Goal: Information Seeking & Learning: Find specific fact

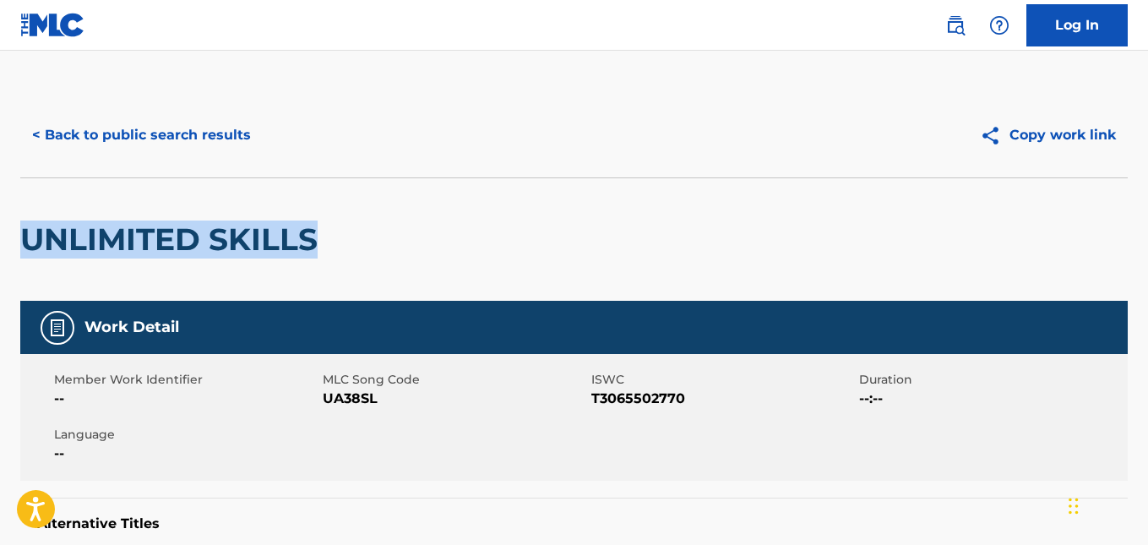
click at [67, 140] on button "< Back to public search results" at bounding box center [141, 135] width 242 height 42
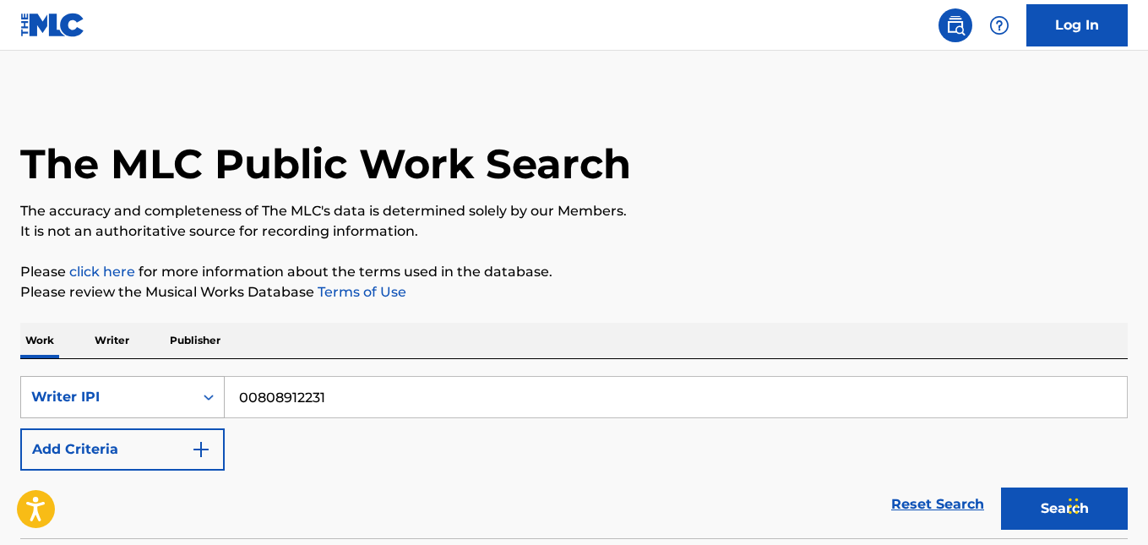
drag, startPoint x: 324, startPoint y: 404, endPoint x: 198, endPoint y: 410, distance: 126.0
click at [198, 410] on div "SearchWithCriteria74234558-8b56-4b48-9a88-6e9c7440b7e7 Writer IPI 00808912231" at bounding box center [573, 397] width 1107 height 42
paste input "660646440"
click at [1023, 498] on button "Search" at bounding box center [1064, 508] width 127 height 42
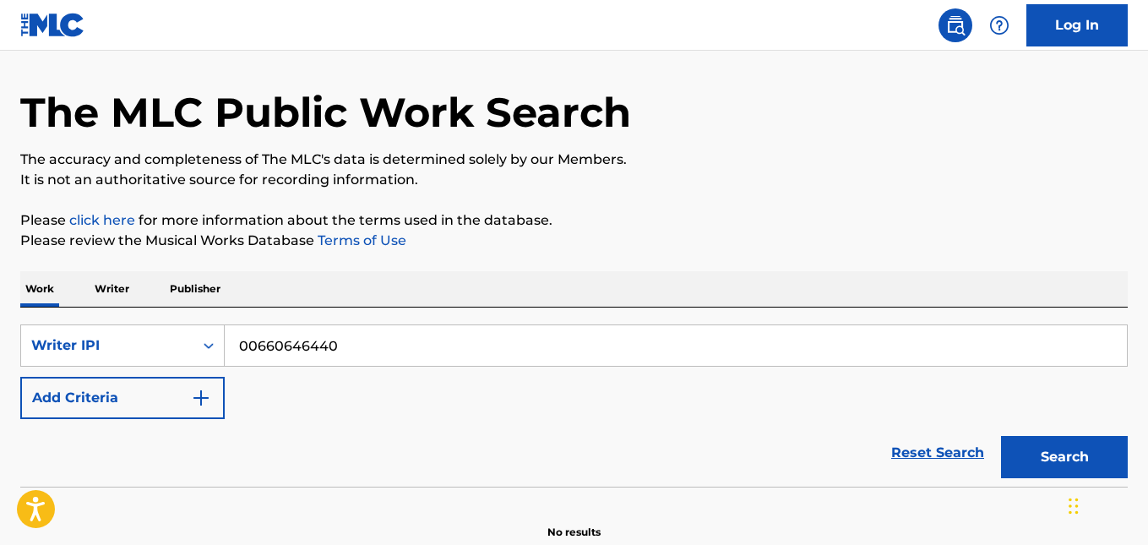
scroll to position [136, 0]
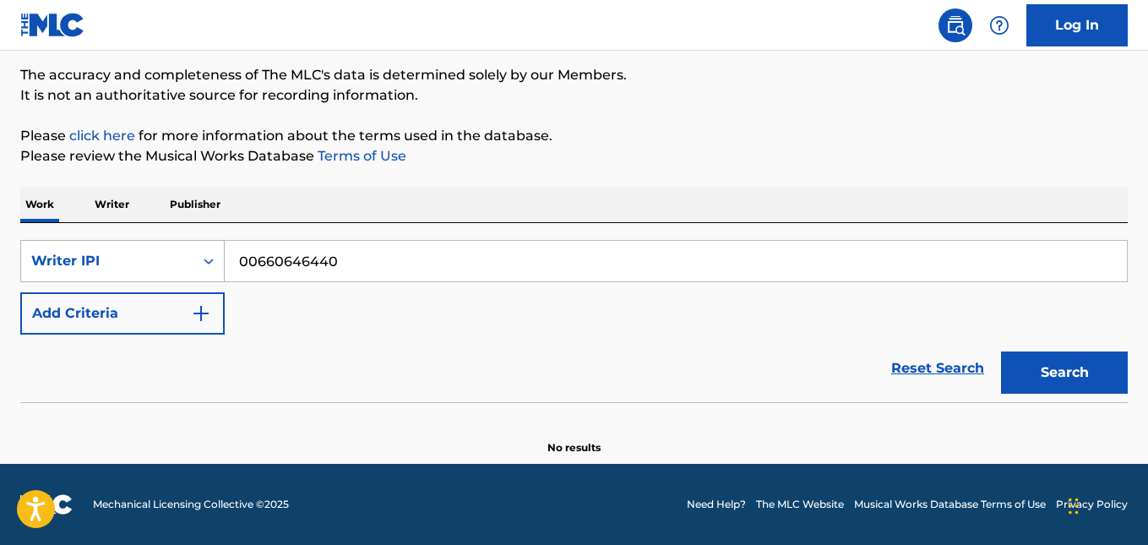
drag, startPoint x: 378, startPoint y: 258, endPoint x: 190, endPoint y: 280, distance: 189.7
click at [190, 280] on div "SearchWithCriteria74234558-8b56-4b48-9a88-6e9c7440b7e7 Writer IPI 00660646440" at bounding box center [573, 261] width 1107 height 42
paste input "Echo of Your Voice"
type input "Echo of Your Voice"
click at [203, 260] on icon "Search Form" at bounding box center [208, 260] width 17 height 17
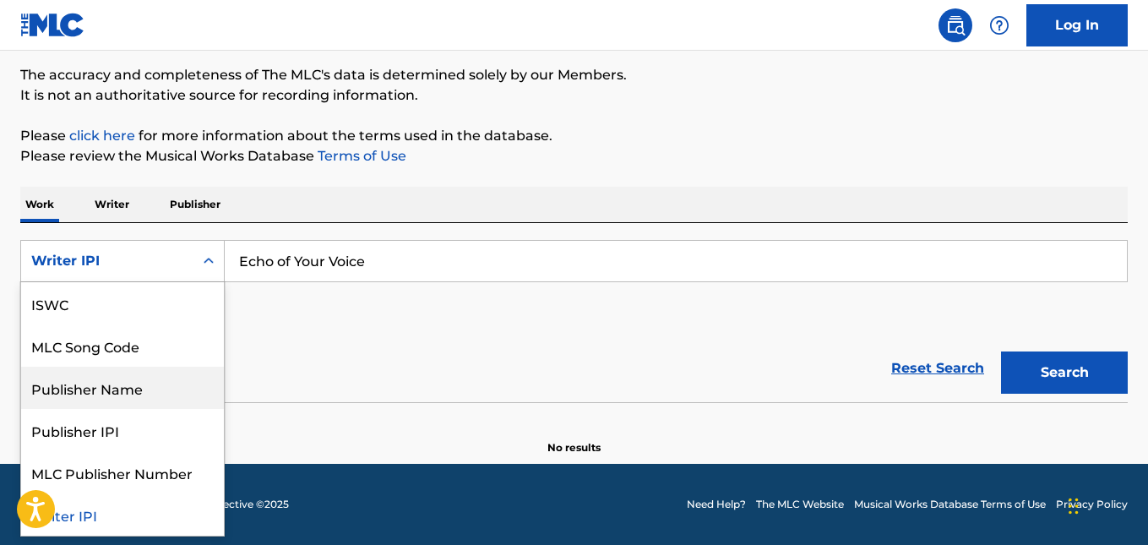
scroll to position [0, 0]
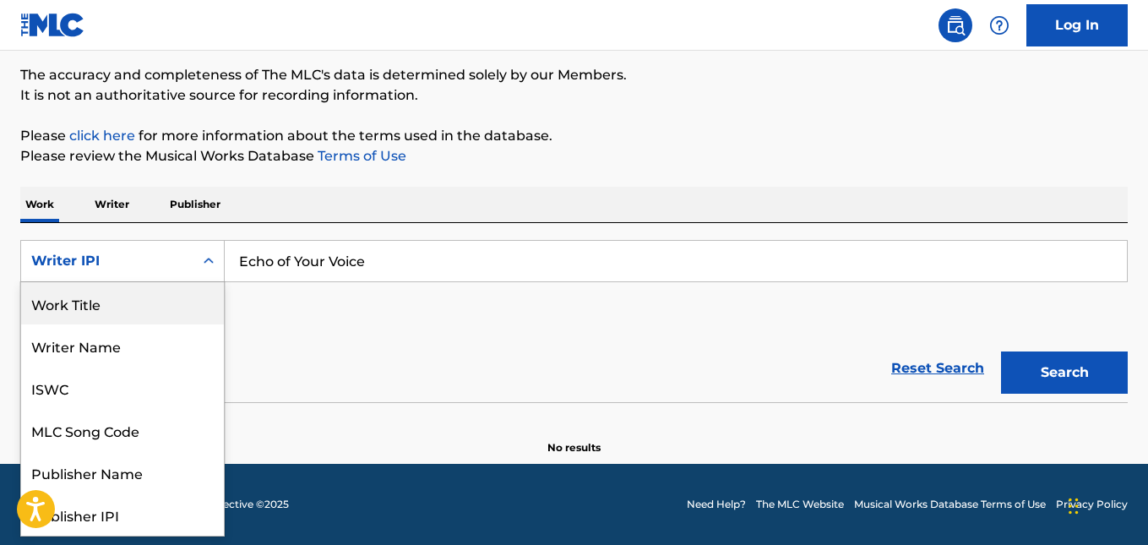
click at [114, 297] on div "Work Title" at bounding box center [122, 303] width 203 height 42
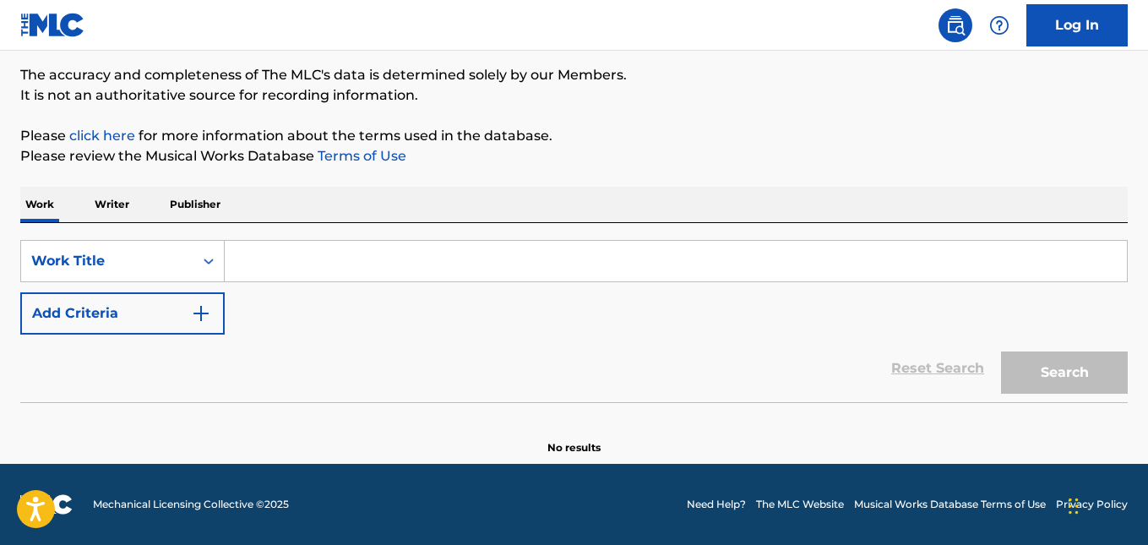
click at [456, 257] on input "Search Form" at bounding box center [676, 261] width 902 height 41
paste input "Echo of Your Voice"
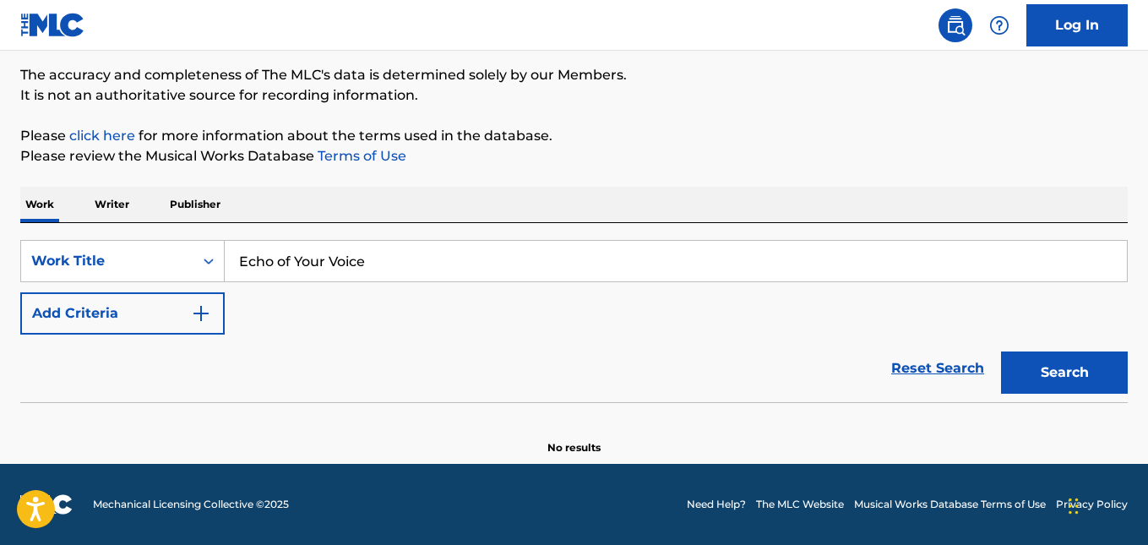
type input "Echo of Your Voice"
click at [1044, 361] on button "Search" at bounding box center [1064, 372] width 127 height 42
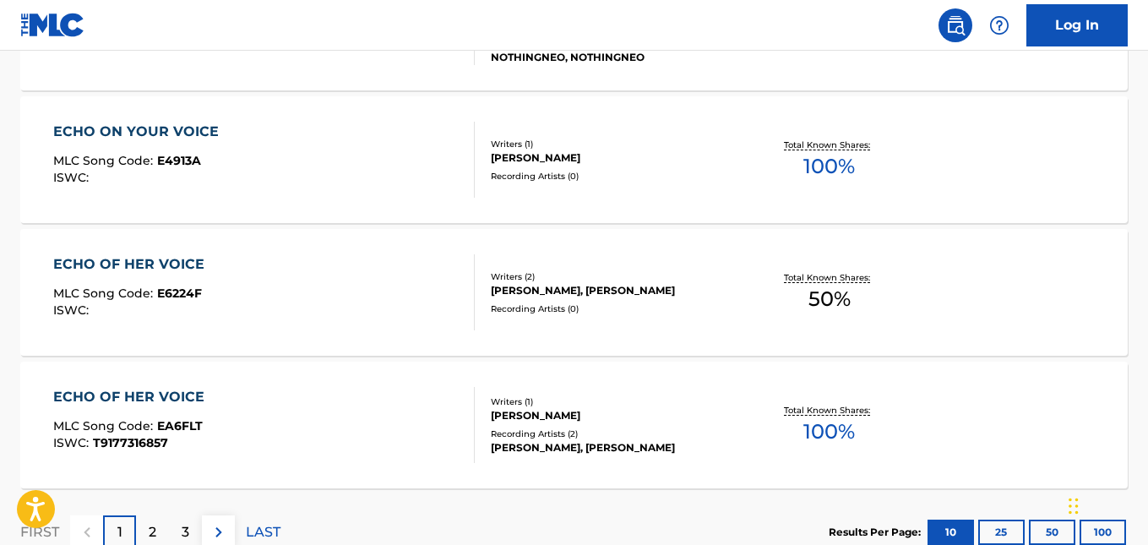
scroll to position [1523, 0]
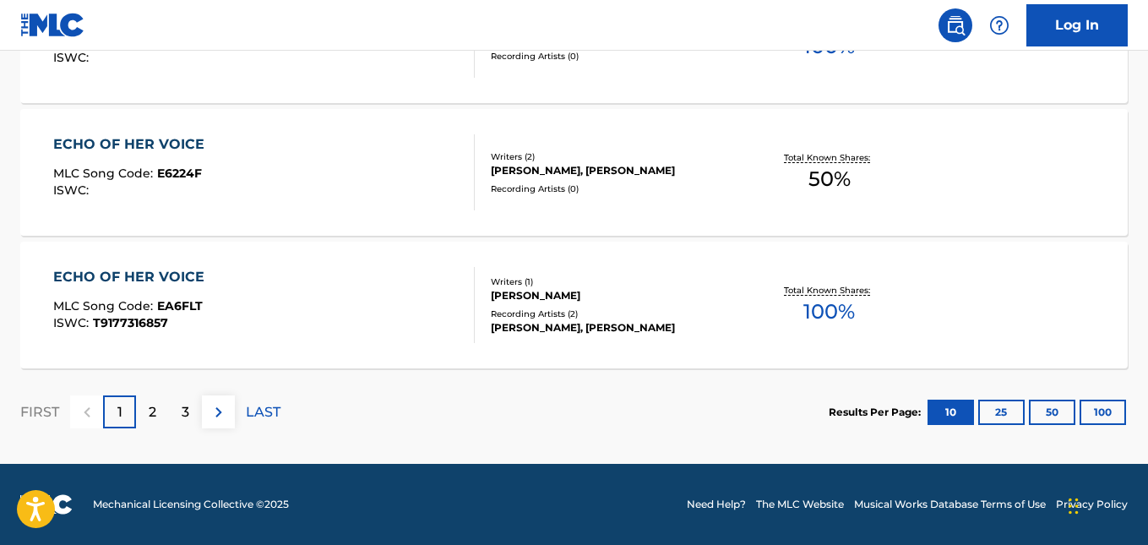
click at [1108, 411] on button "100" at bounding box center [1102, 411] width 46 height 25
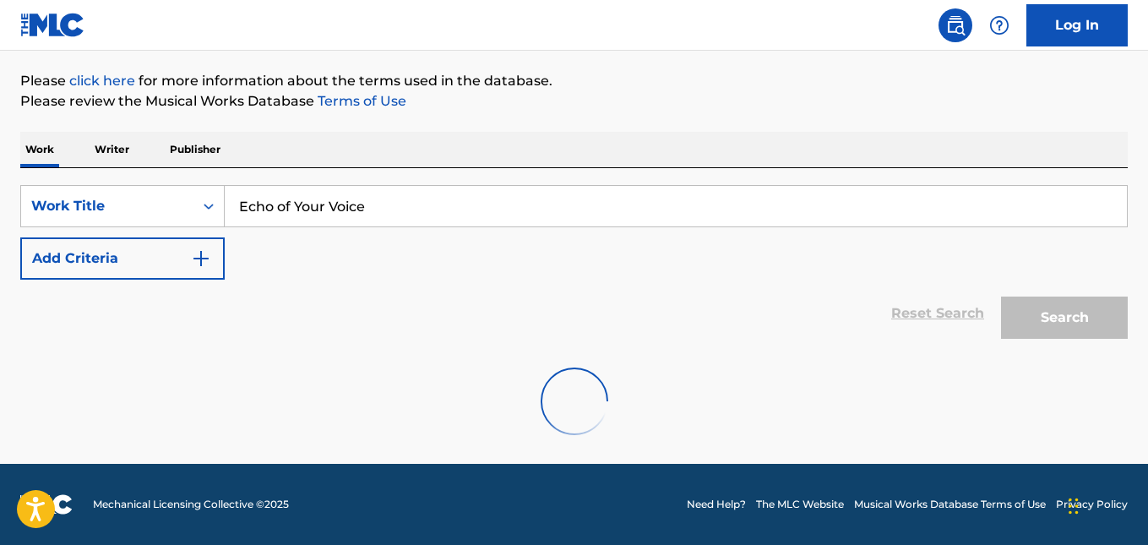
scroll to position [191, 0]
click at [206, 250] on img "Search Form" at bounding box center [201, 258] width 20 height 20
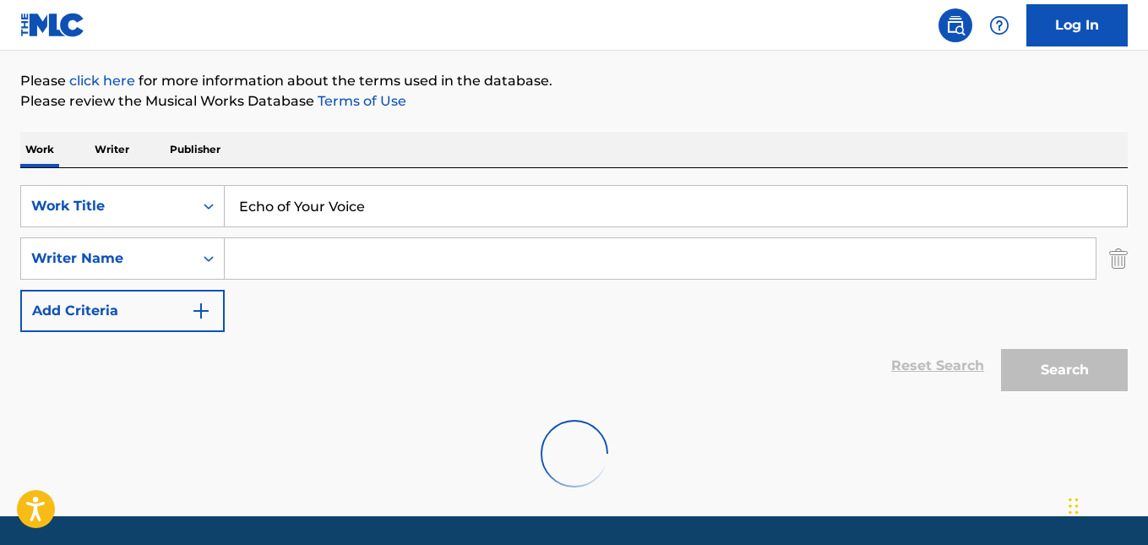
click at [270, 261] on input "Search Form" at bounding box center [660, 258] width 871 height 41
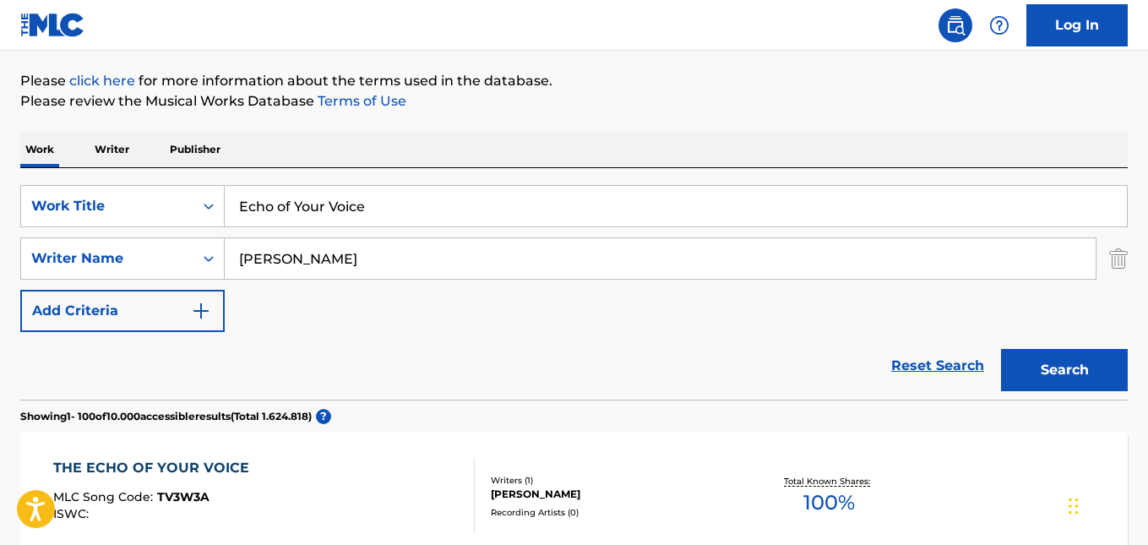
type input "[PERSON_NAME]"
click at [1001, 349] on button "Search" at bounding box center [1064, 370] width 127 height 42
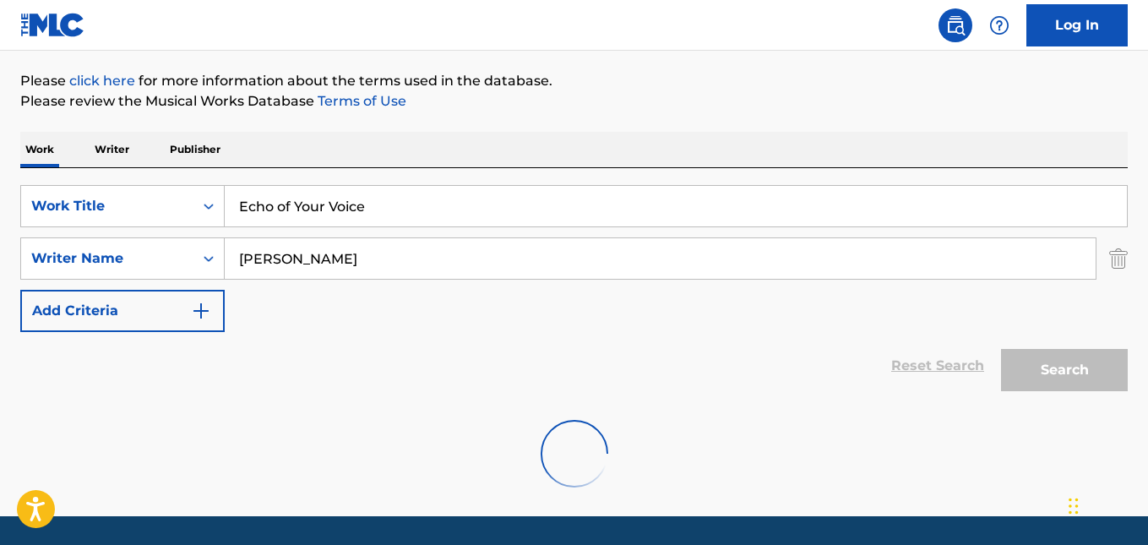
scroll to position [188, 0]
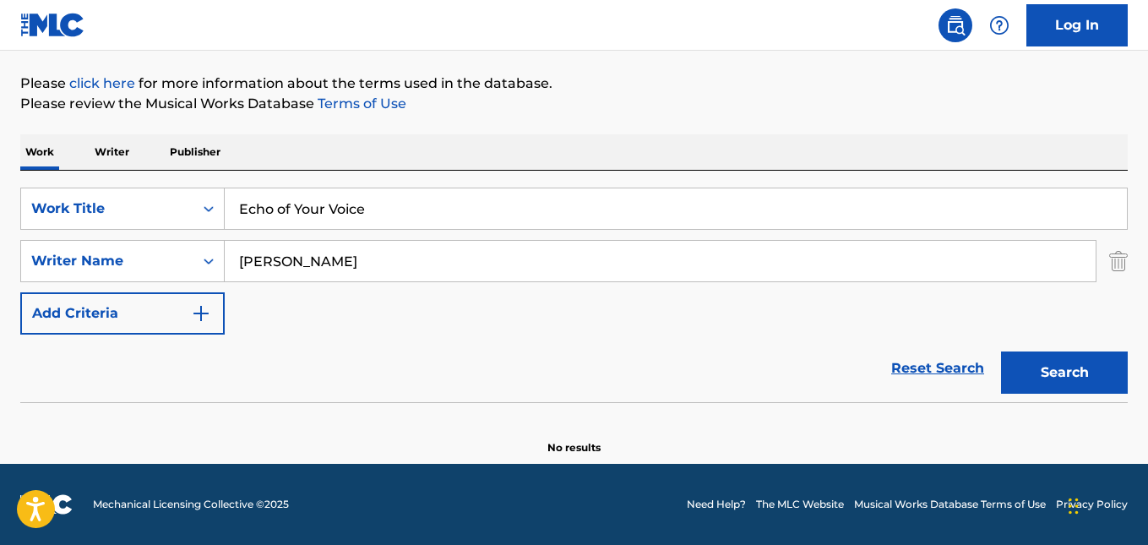
click at [954, 367] on link "Reset Search" at bounding box center [937, 368] width 110 height 37
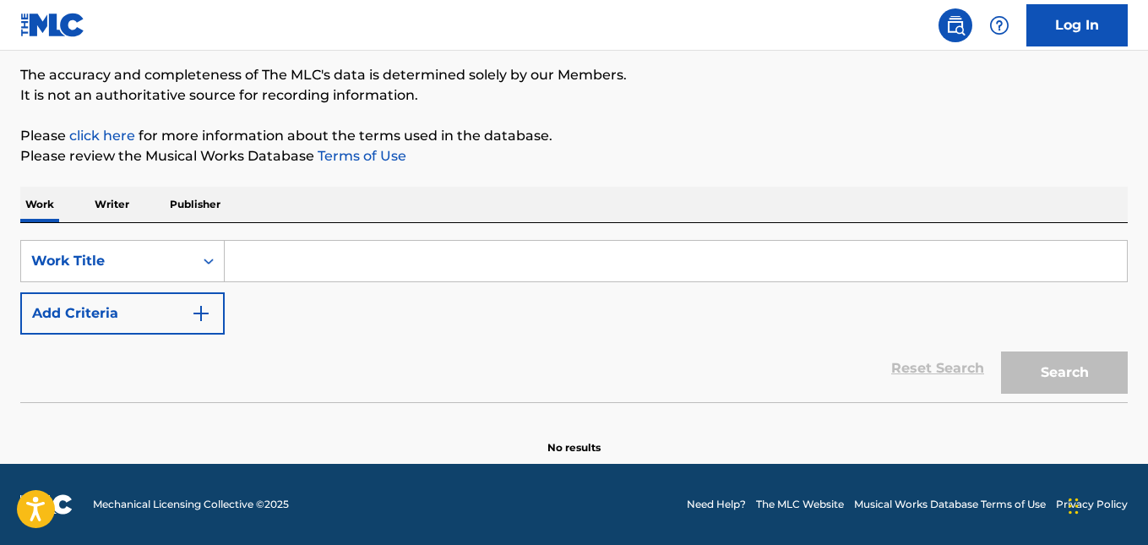
scroll to position [136, 0]
click at [383, 268] on input "Search Form" at bounding box center [676, 261] width 902 height 41
